Goal: Task Accomplishment & Management: Manage account settings

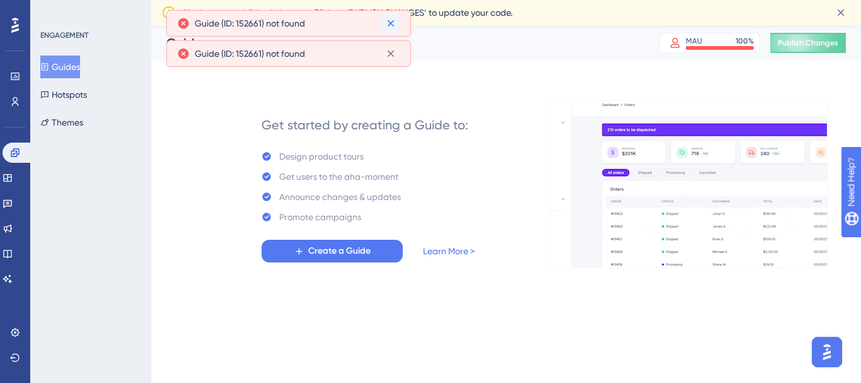
click at [397, 23] on button at bounding box center [391, 23] width 20 height 20
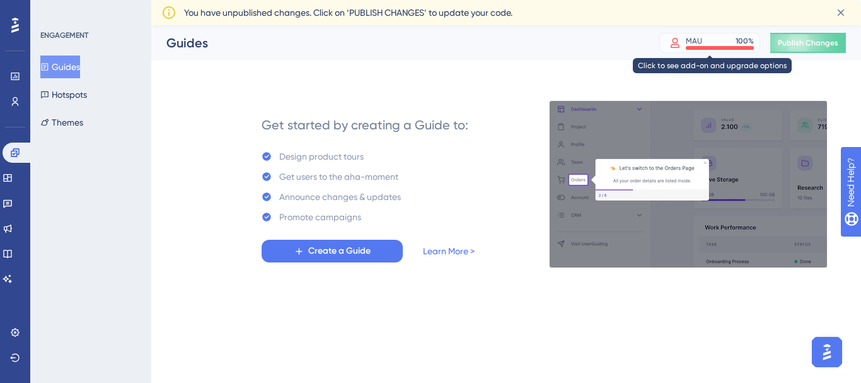
click at [732, 48] on div at bounding box center [720, 48] width 68 height 4
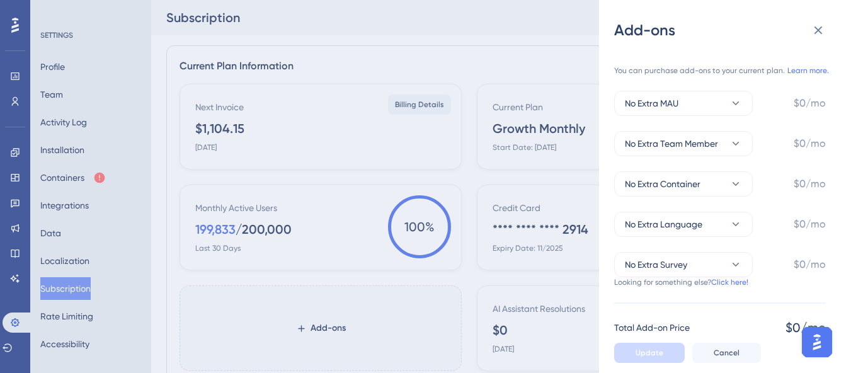
click at [540, 59] on div "Add-ons You can purchase add-ons to your current plan. Learn more. No Extra MAU…" at bounding box center [425, 186] width 851 height 373
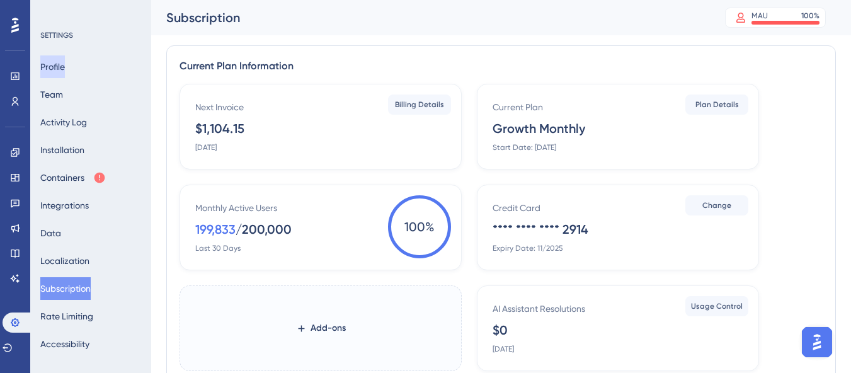
click at [64, 62] on button "Profile" at bounding box center [52, 66] width 25 height 23
